Goal: Navigation & Orientation: Find specific page/section

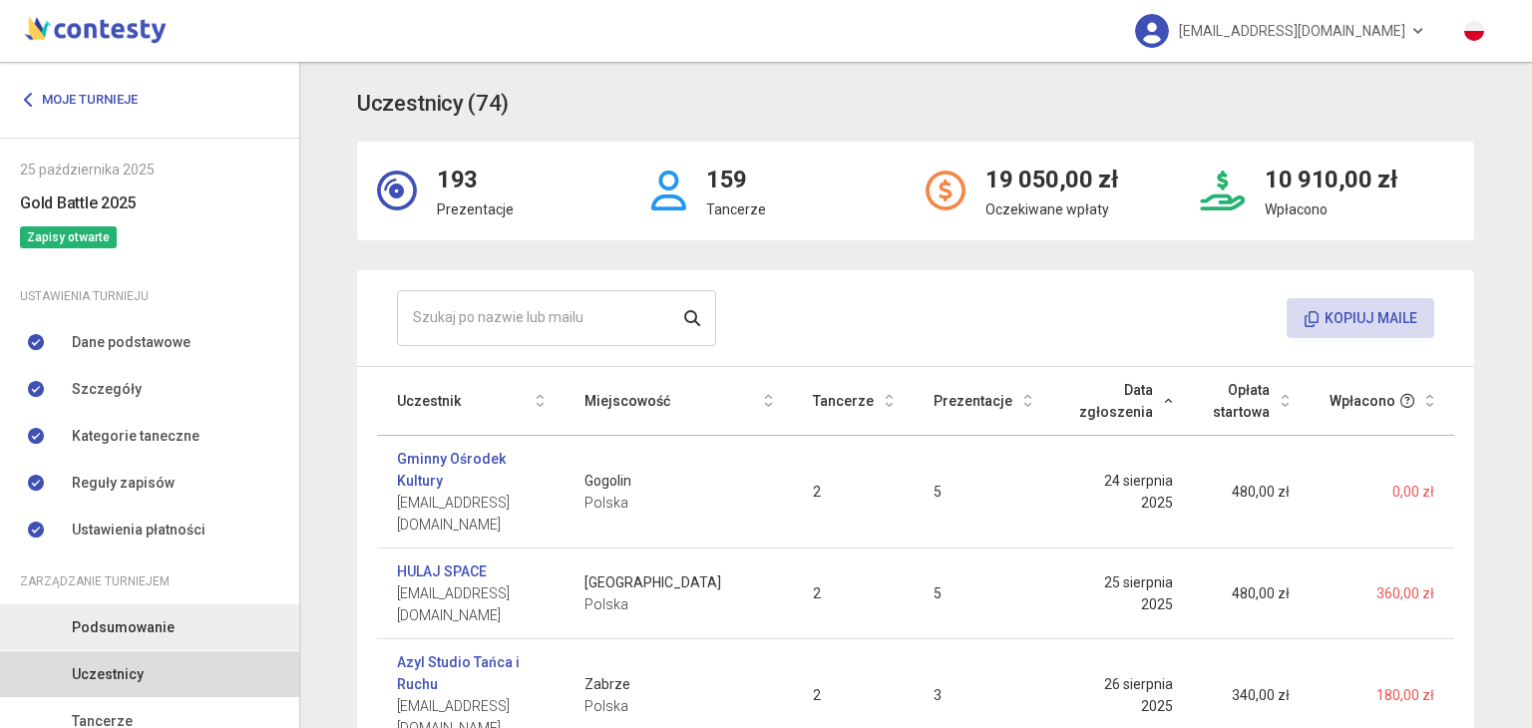
click at [154, 617] on span "Podsumowanie" at bounding box center [123, 627] width 103 height 22
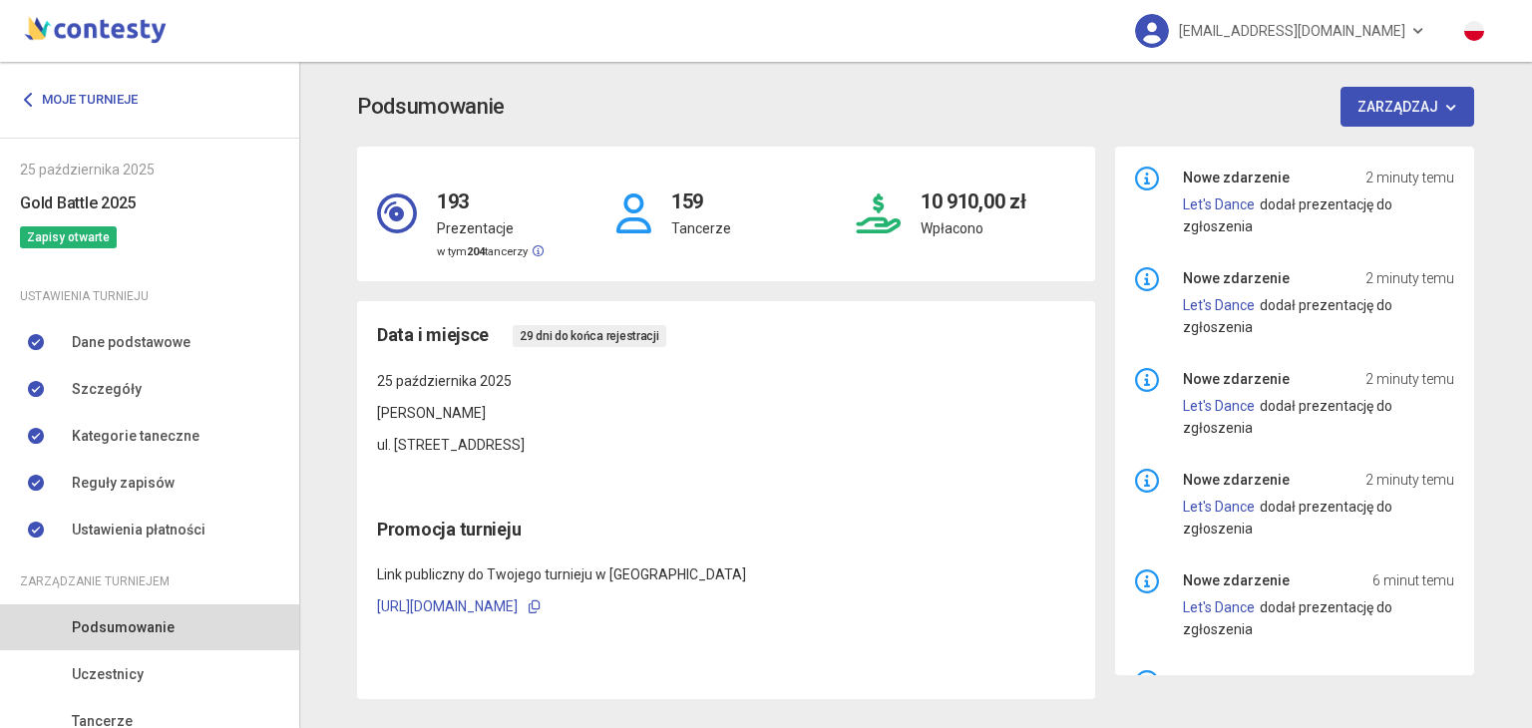
scroll to position [170, 0]
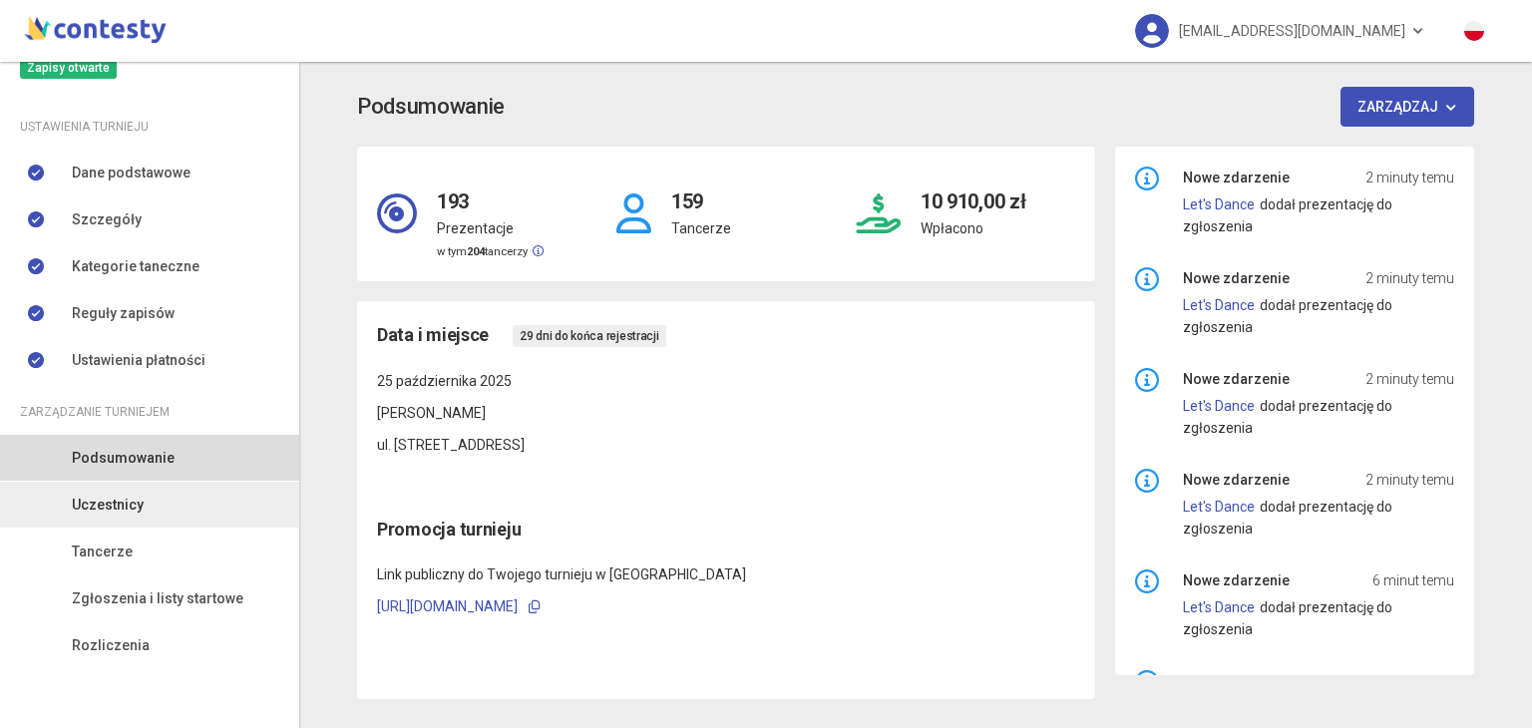
click at [163, 504] on link "Uczestnicy" at bounding box center [149, 505] width 299 height 46
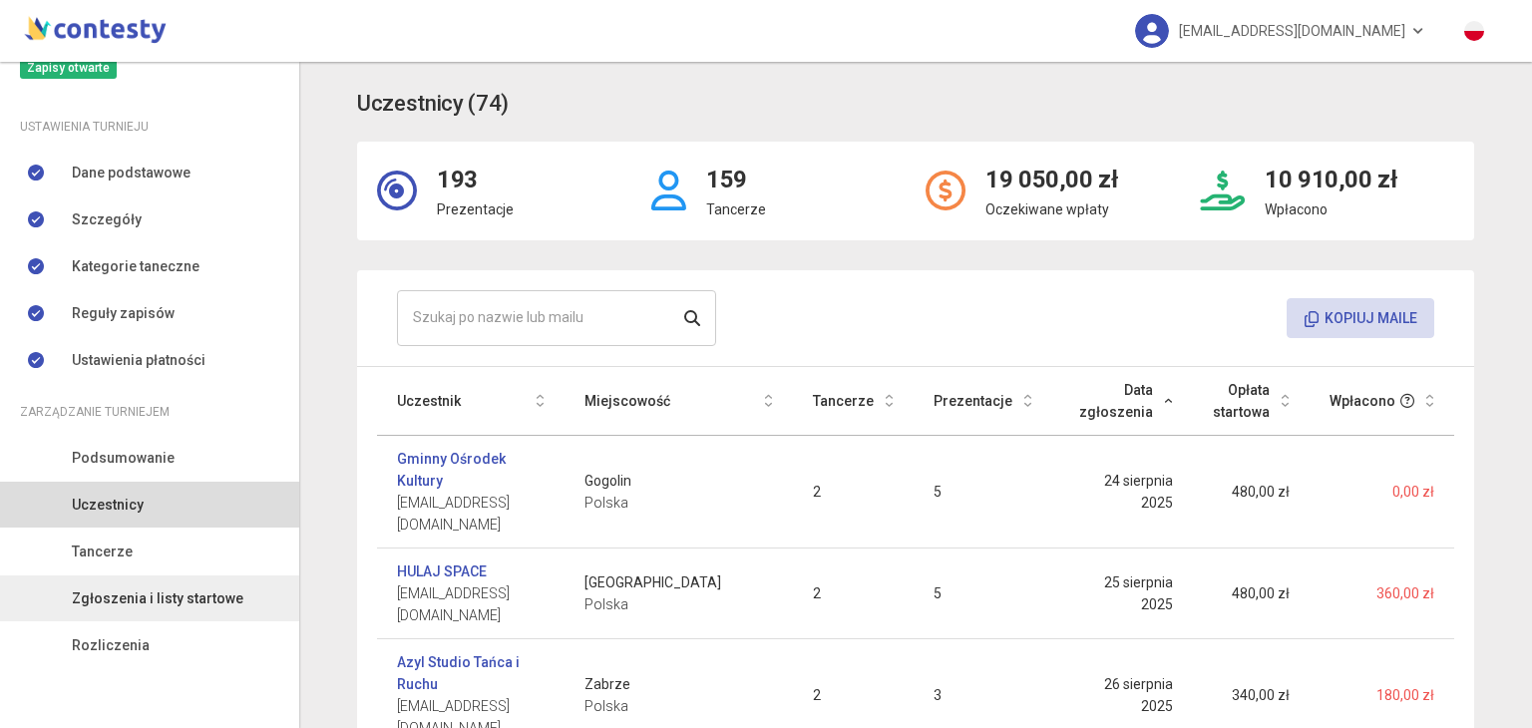
click at [132, 590] on span "Zgłoszenia i listy startowe" at bounding box center [158, 598] width 172 height 22
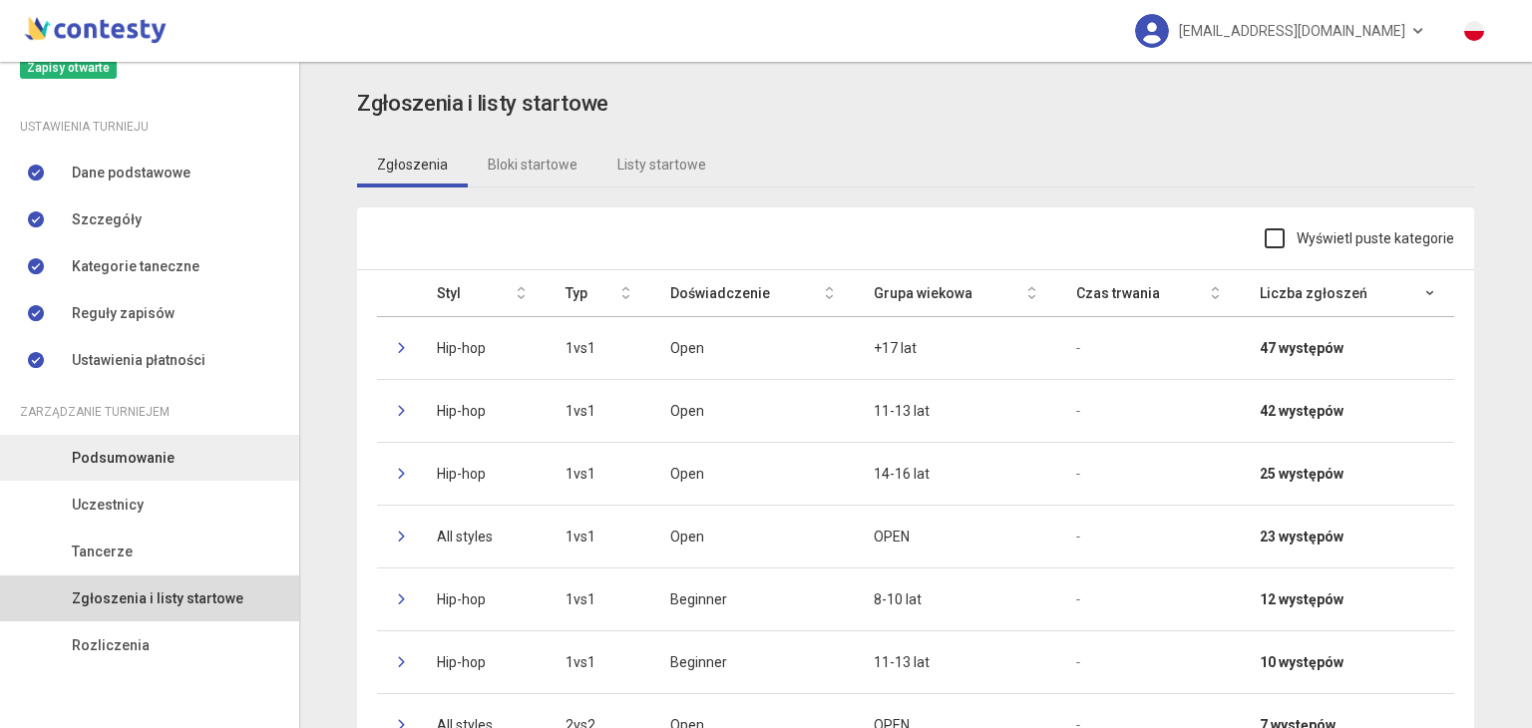
click at [167, 452] on span "Podsumowanie" at bounding box center [123, 458] width 103 height 22
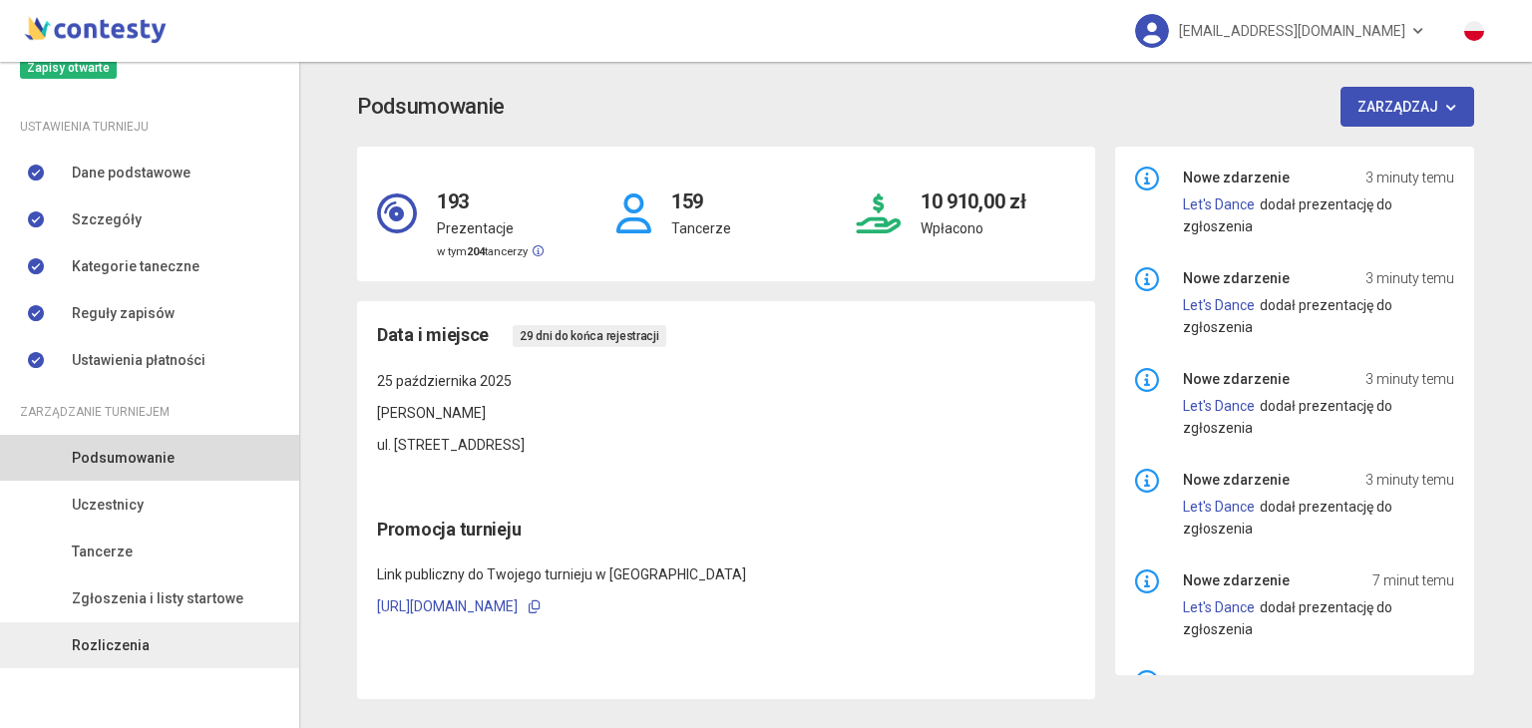
click at [136, 627] on link "Rozliczenia" at bounding box center [149, 645] width 299 height 46
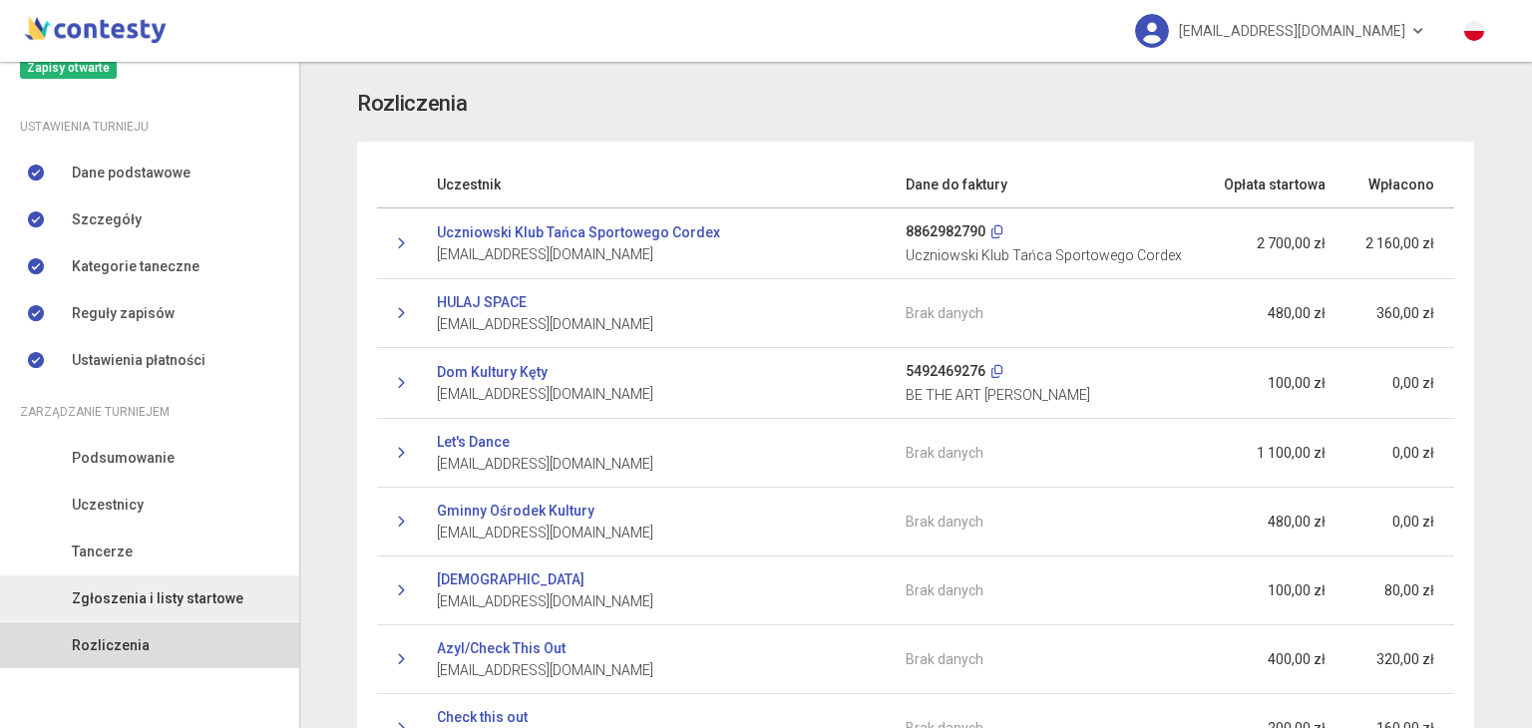
click at [162, 595] on span "Zgłoszenia i listy startowe" at bounding box center [158, 598] width 172 height 22
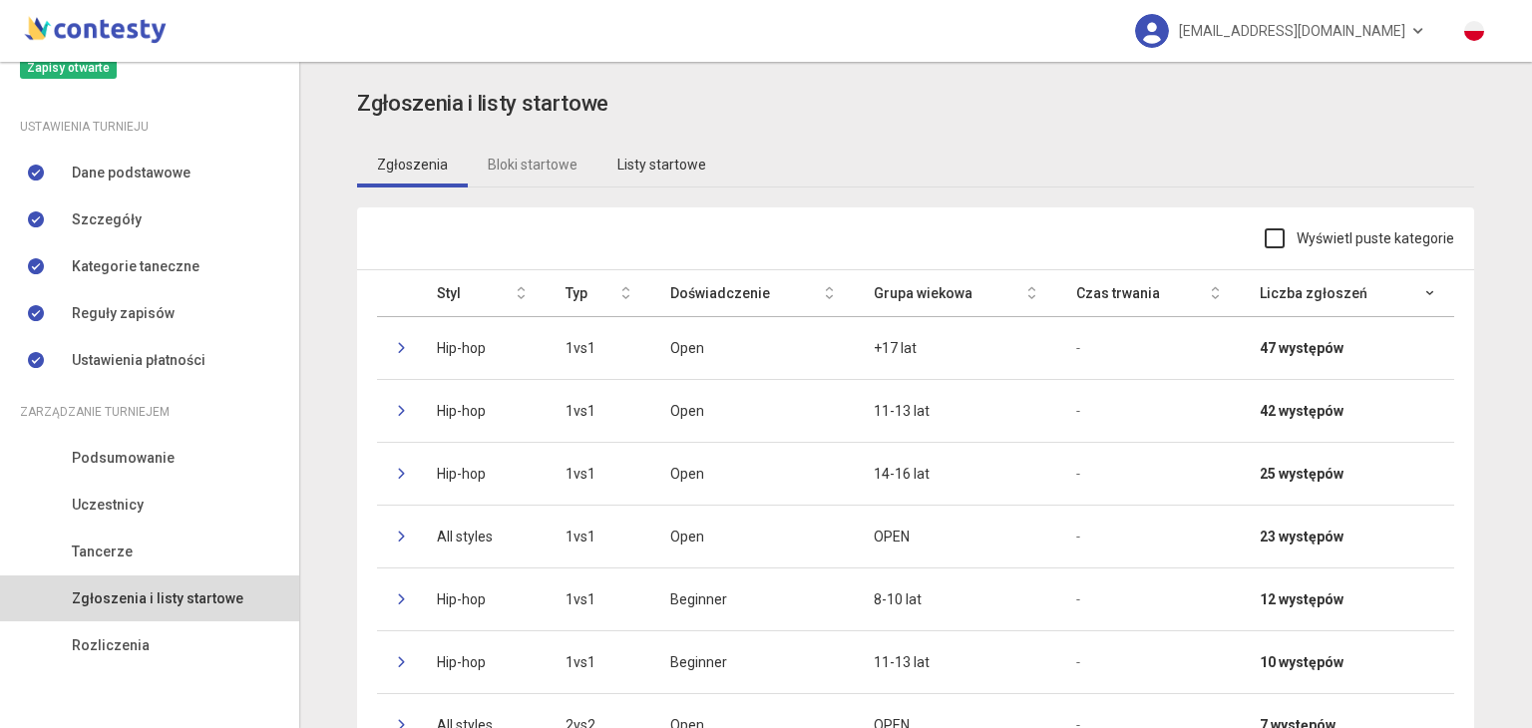
click at [655, 166] on link "Listy startowe" at bounding box center [661, 165] width 129 height 46
